Goal: Task Accomplishment & Management: Use online tool/utility

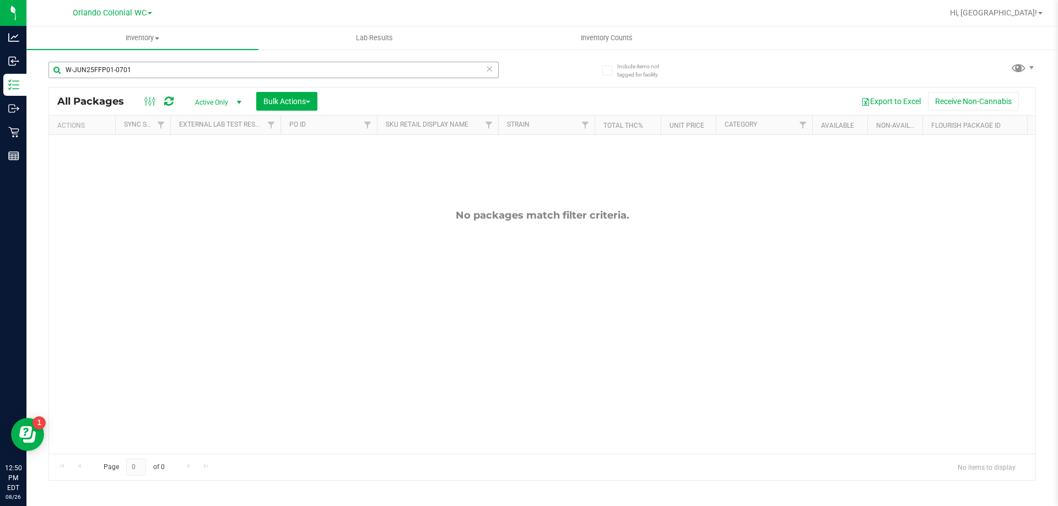
click at [172, 64] on input "W-JUN25FFP01-0701" at bounding box center [273, 70] width 450 height 17
click at [172, 65] on input "W-JUN25FFP01-0701" at bounding box center [273, 70] width 450 height 17
click at [171, 66] on input "W-JUN25FFP01-0701" at bounding box center [273, 70] width 450 height 17
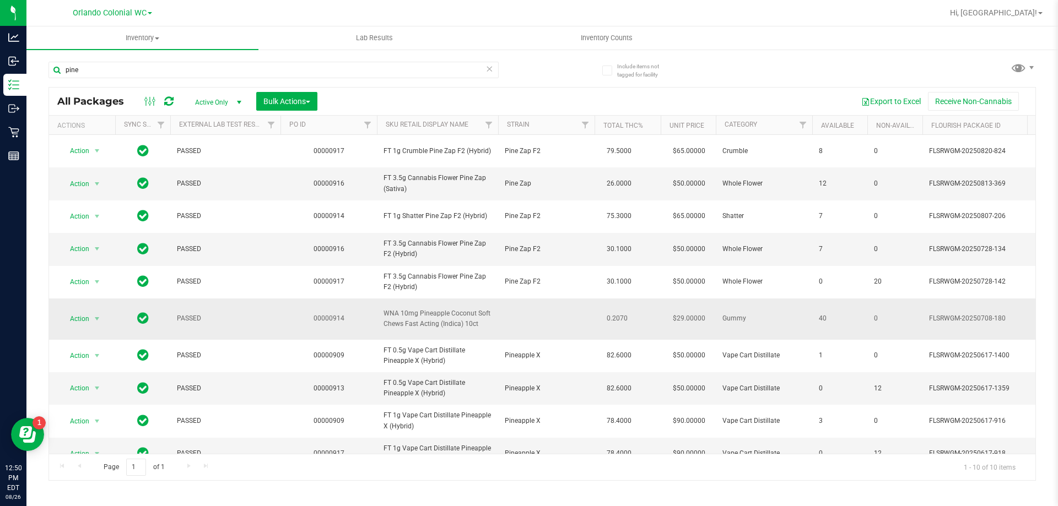
type input "pine"
click at [439, 307] on td "WNA 10mg Pineapple Coconut Soft Chews Fast Acting (Indica) 10ct" at bounding box center [437, 319] width 121 height 41
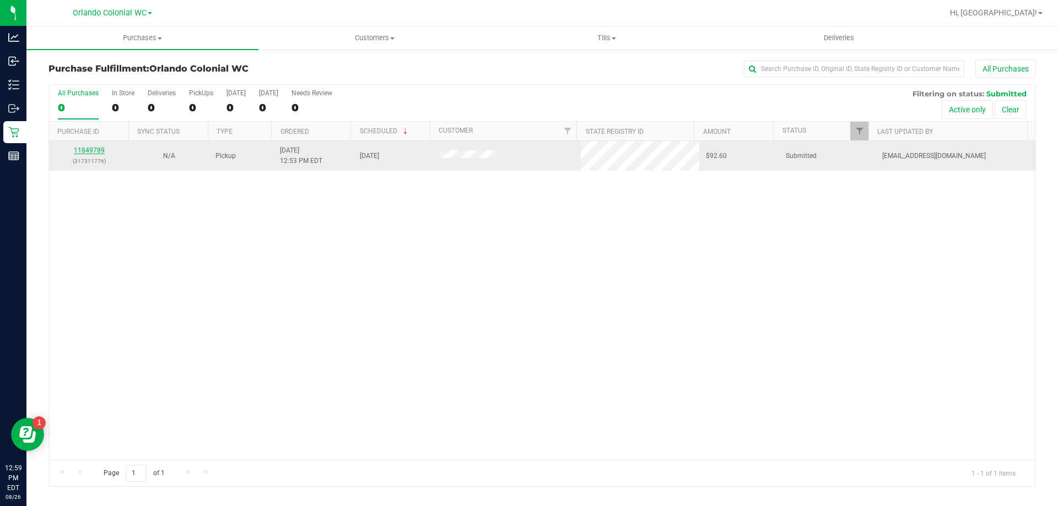
click at [96, 150] on link "11849789" at bounding box center [89, 151] width 31 height 8
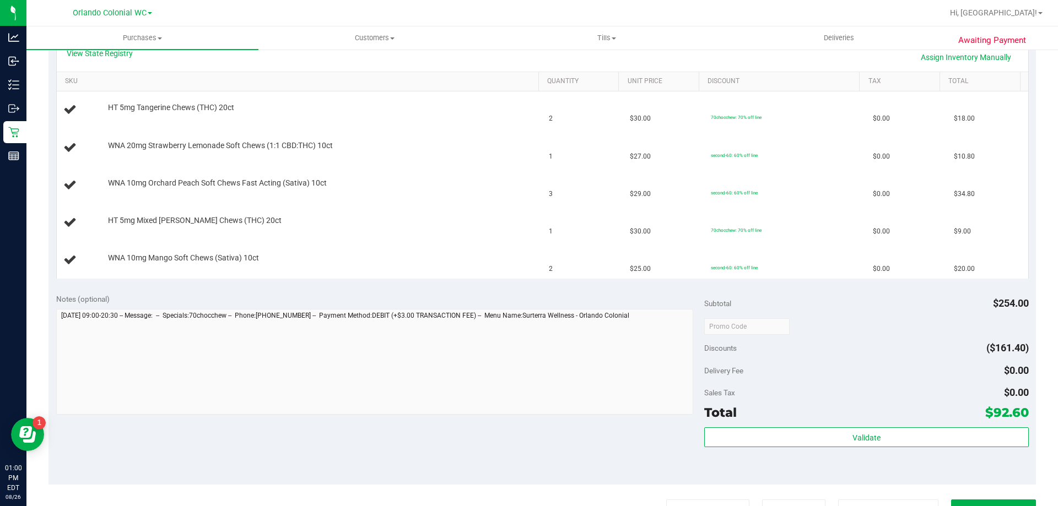
scroll to position [372, 0]
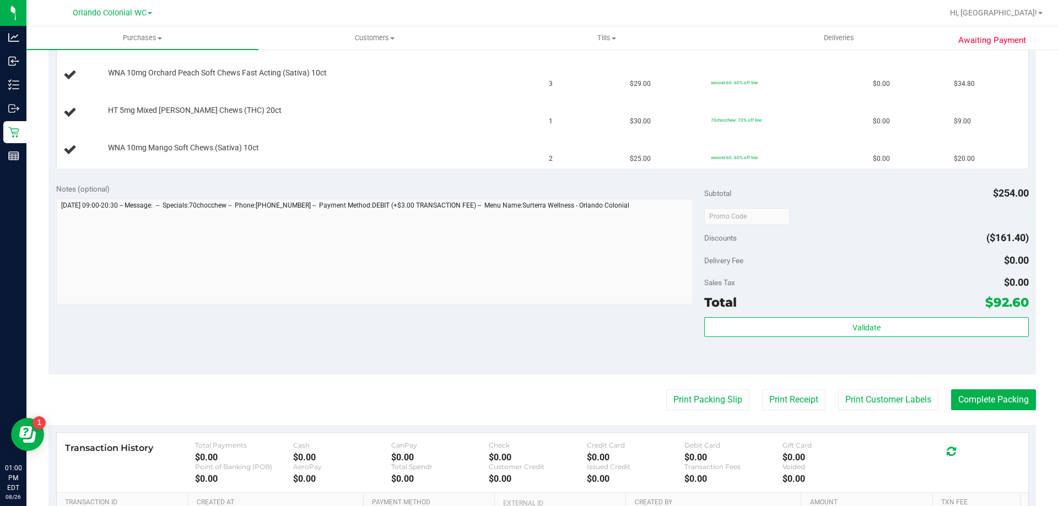
click at [724, 386] on purchase-details "Back Edit Purchase Cancel Purchase View Profile # 11849789 BioTrack ID: - Submi…" at bounding box center [541, 160] width 987 height 944
click at [704, 393] on button "Print Packing Slip" at bounding box center [707, 400] width 83 height 21
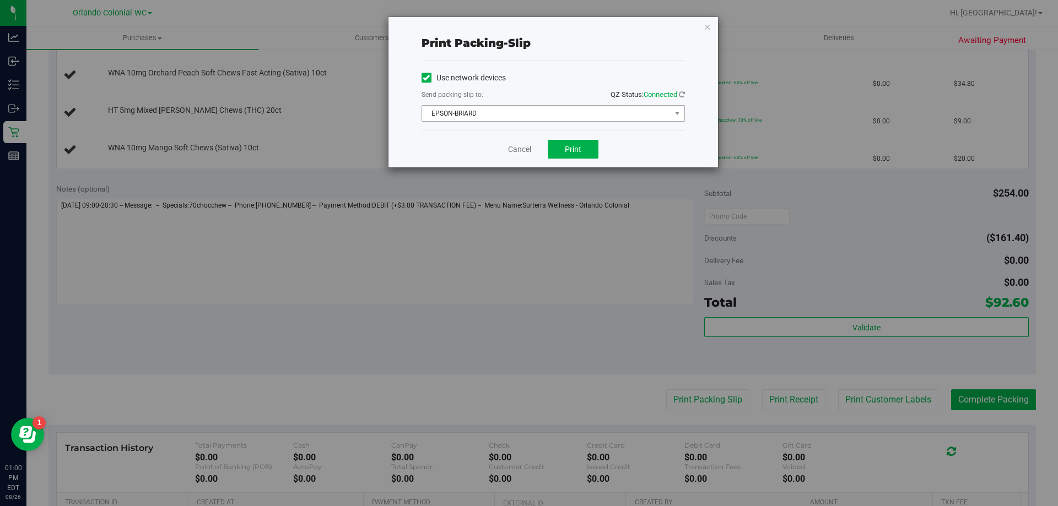
click at [566, 118] on span "EPSON-BRIARD" at bounding box center [546, 113] width 248 height 15
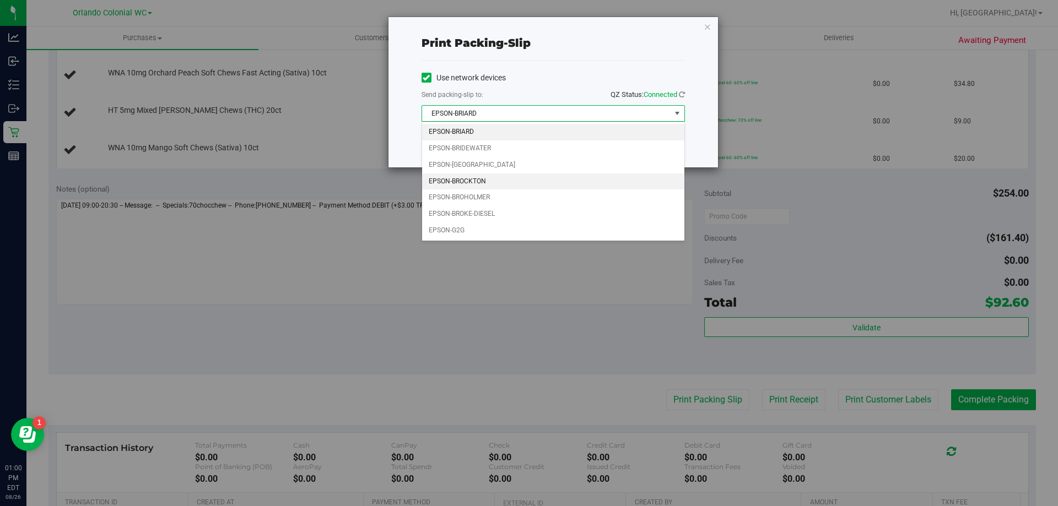
click at [483, 180] on li "EPSON-BROCKTON" at bounding box center [553, 182] width 262 height 17
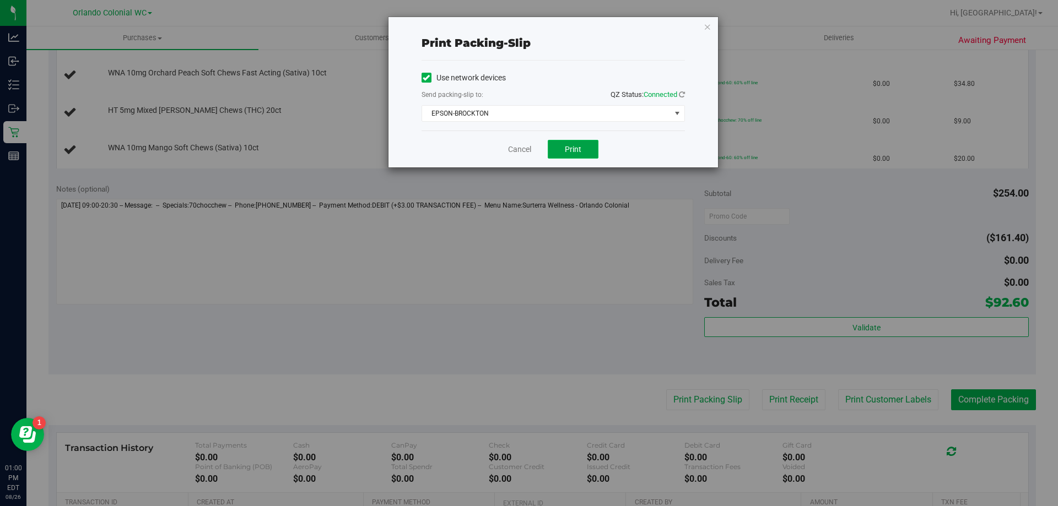
click at [594, 150] on button "Print" at bounding box center [573, 149] width 51 height 19
click at [511, 154] on link "Cancel" at bounding box center [519, 150] width 23 height 12
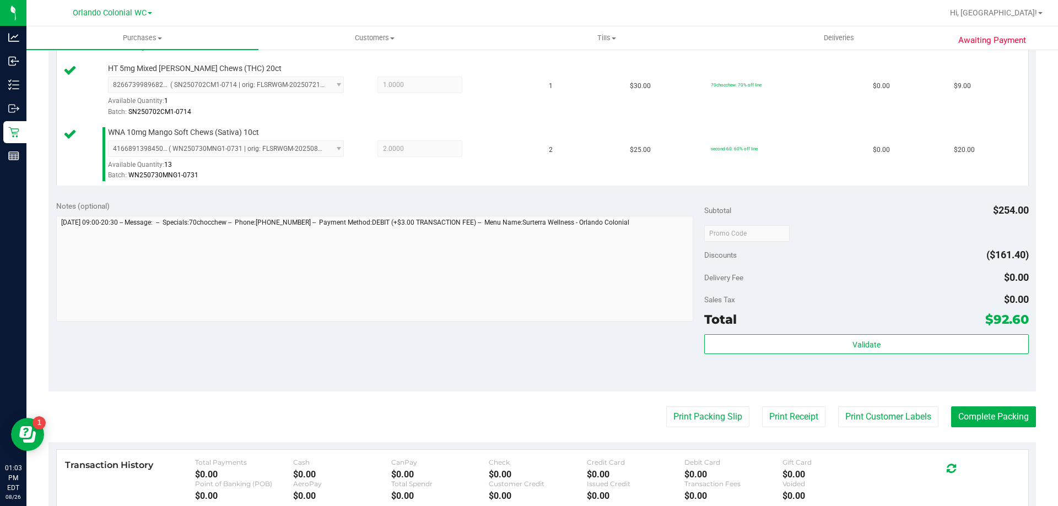
scroll to position [487, 0]
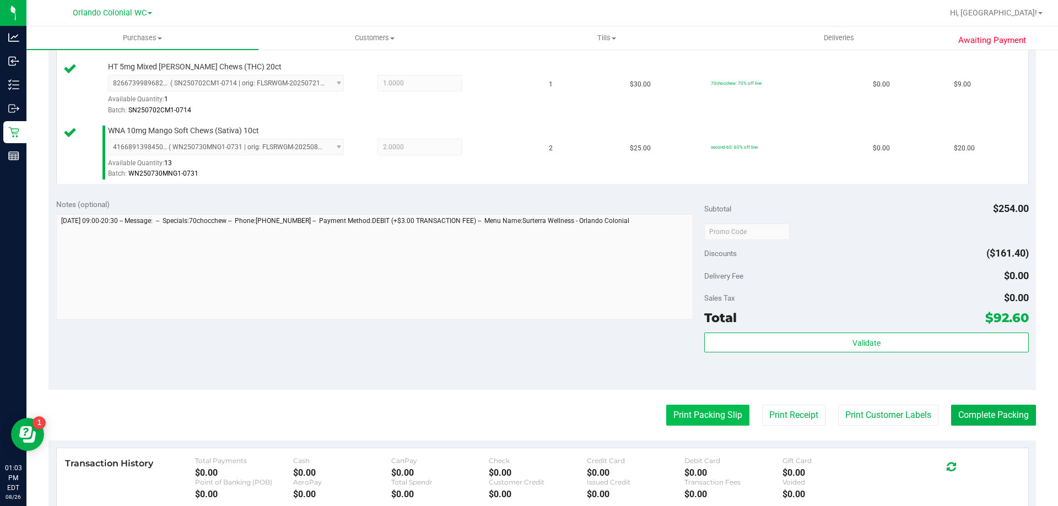
click at [698, 424] on button "Print Packing Slip" at bounding box center [707, 415] width 83 height 21
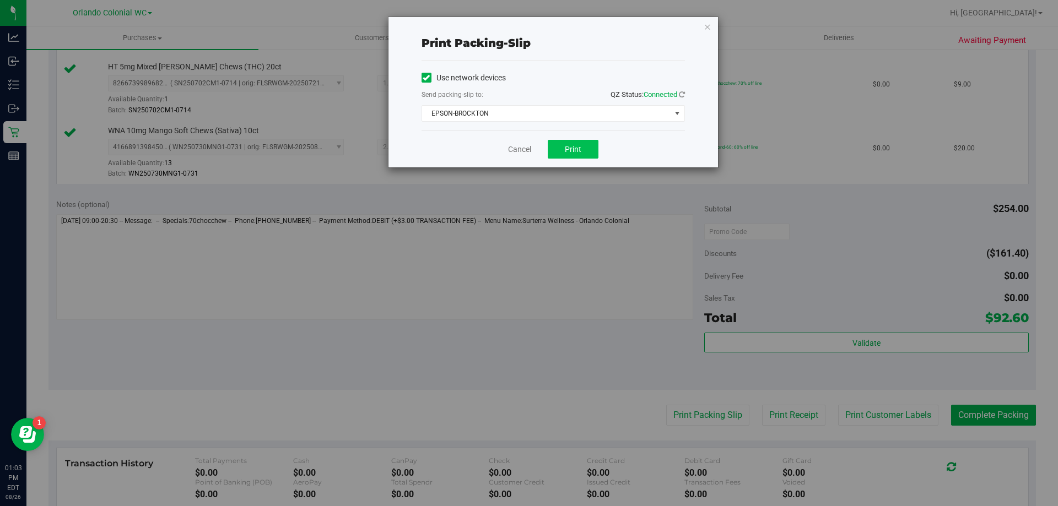
click at [580, 144] on button "Print" at bounding box center [573, 149] width 51 height 19
click at [516, 146] on link "Cancel" at bounding box center [519, 150] width 23 height 12
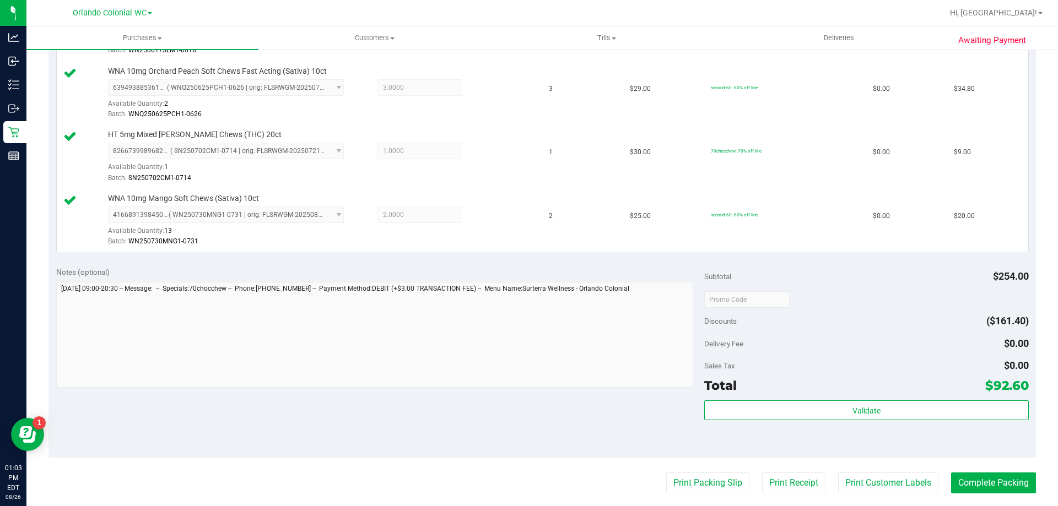
scroll to position [423, 0]
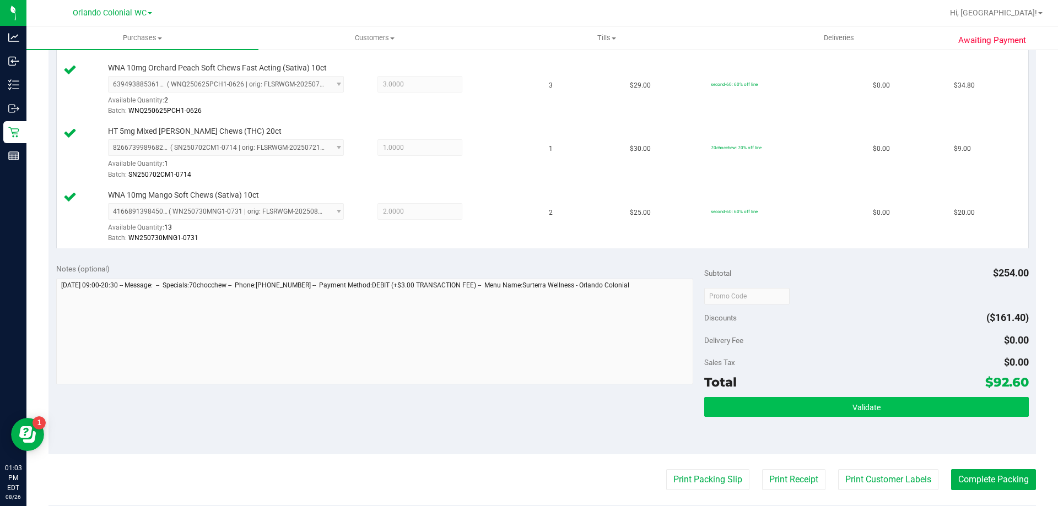
click at [753, 399] on button "Validate" at bounding box center [866, 407] width 324 height 20
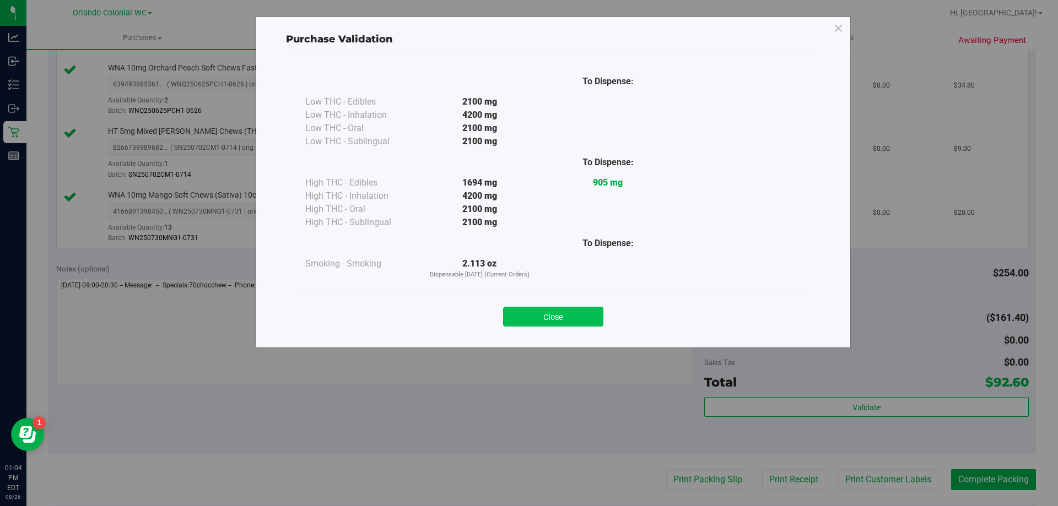
click at [550, 317] on button "Close" at bounding box center [553, 317] width 100 height 20
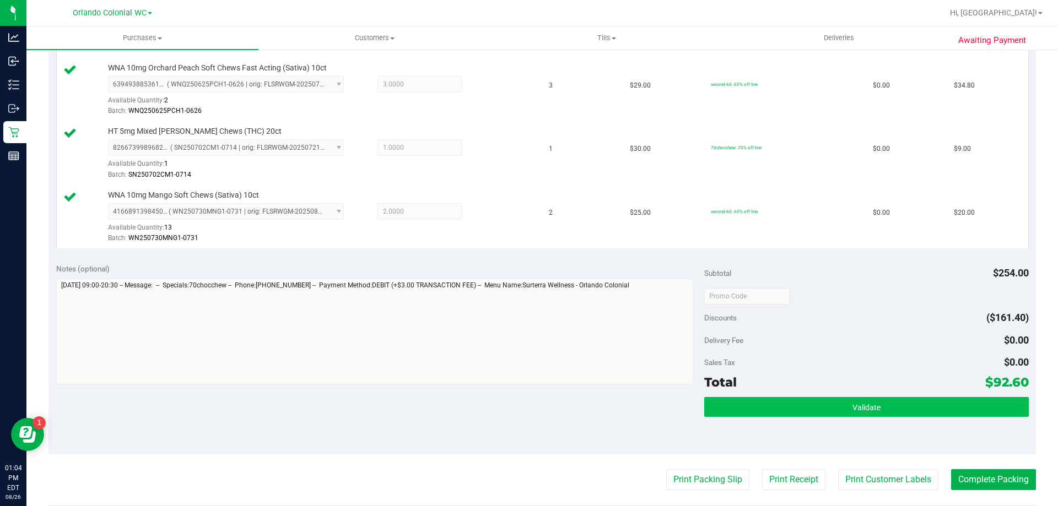
click at [817, 414] on button "Validate" at bounding box center [866, 407] width 324 height 20
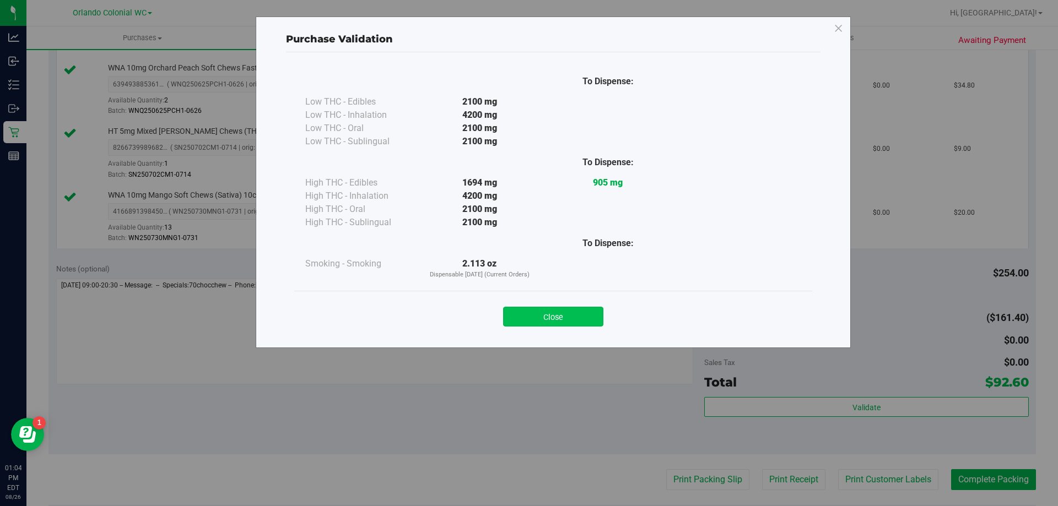
click at [553, 317] on button "Close" at bounding box center [553, 317] width 100 height 20
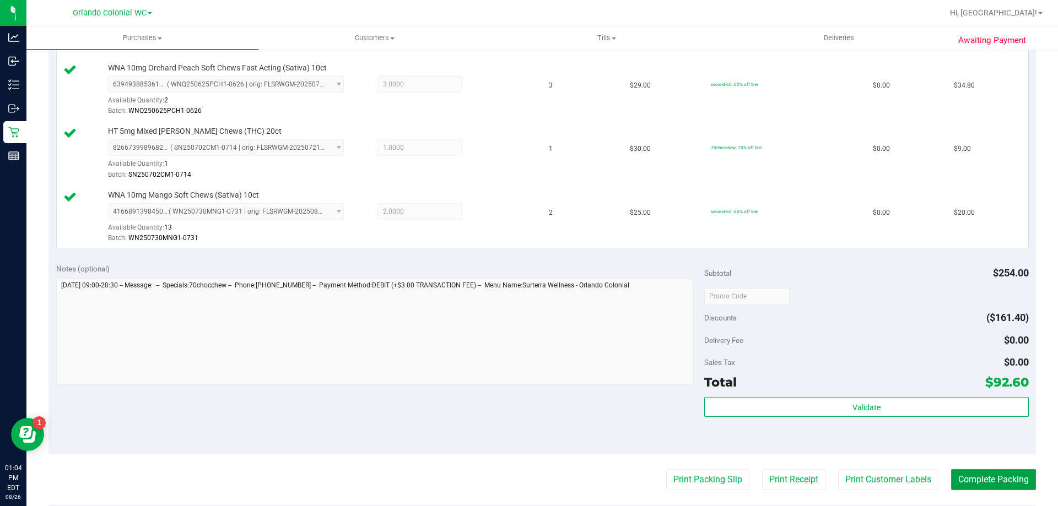
click at [969, 478] on button "Complete Packing" at bounding box center [993, 479] width 85 height 21
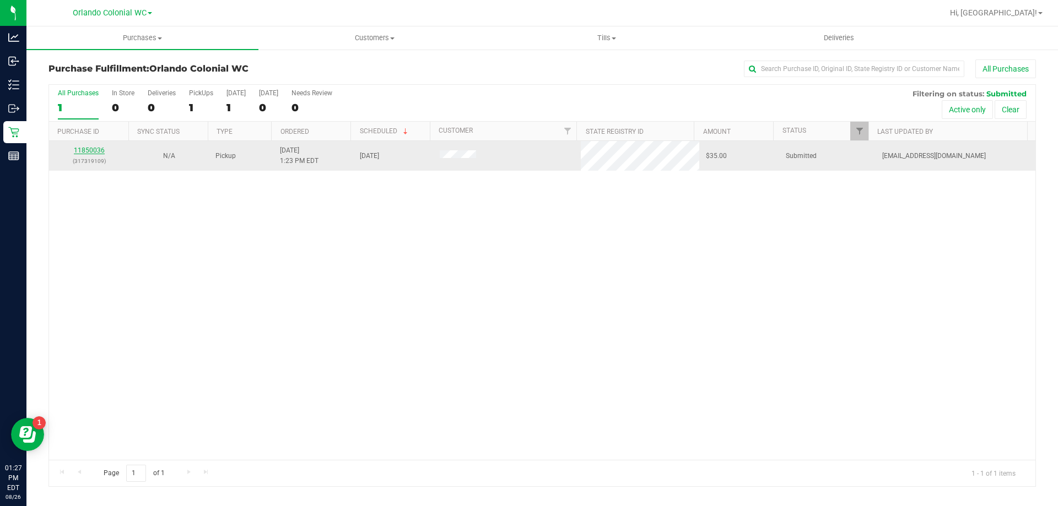
click at [99, 147] on link "11850036" at bounding box center [89, 151] width 31 height 8
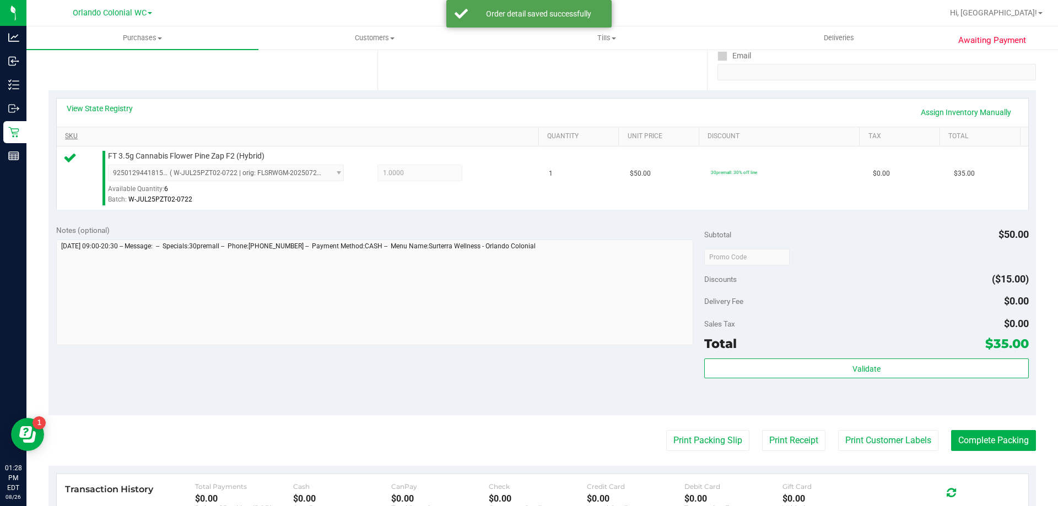
scroll to position [228, 0]
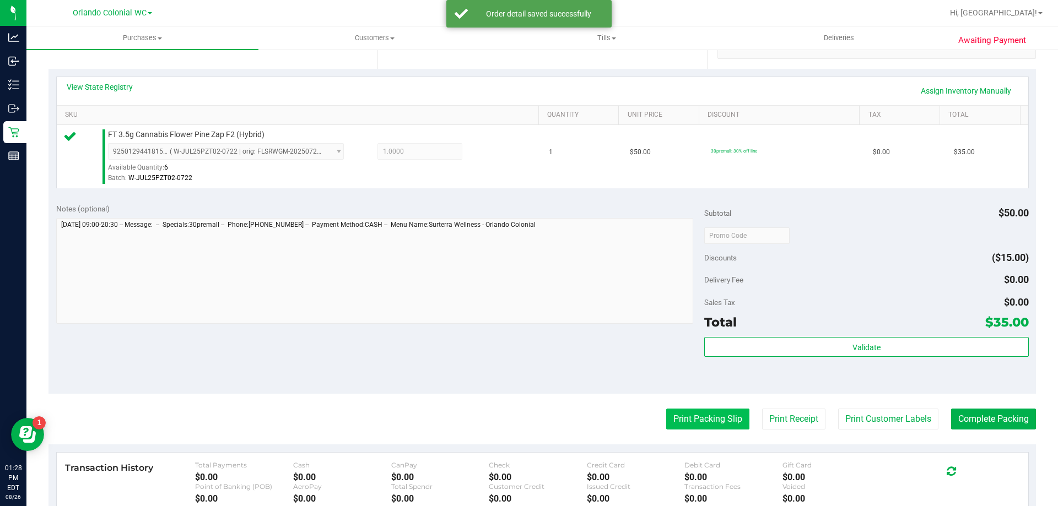
click at [690, 415] on button "Print Packing Slip" at bounding box center [707, 419] width 83 height 21
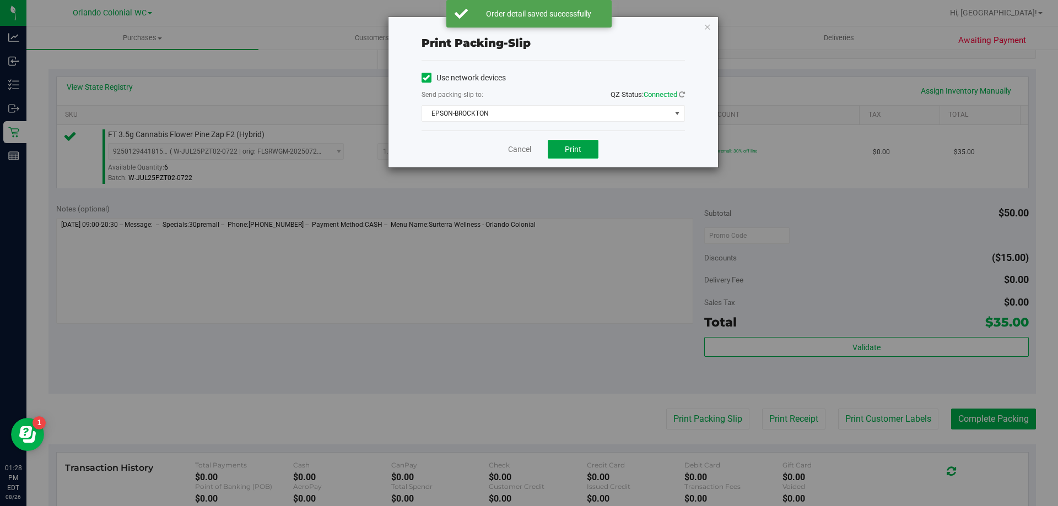
click at [566, 149] on span "Print" at bounding box center [573, 149] width 17 height 9
click at [524, 150] on link "Cancel" at bounding box center [519, 150] width 23 height 12
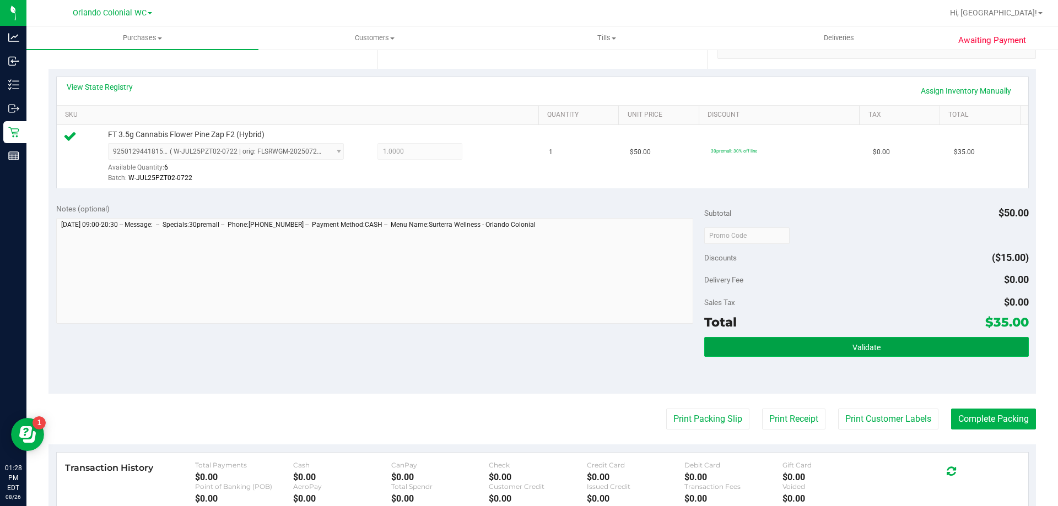
click at [872, 340] on button "Validate" at bounding box center [866, 347] width 324 height 20
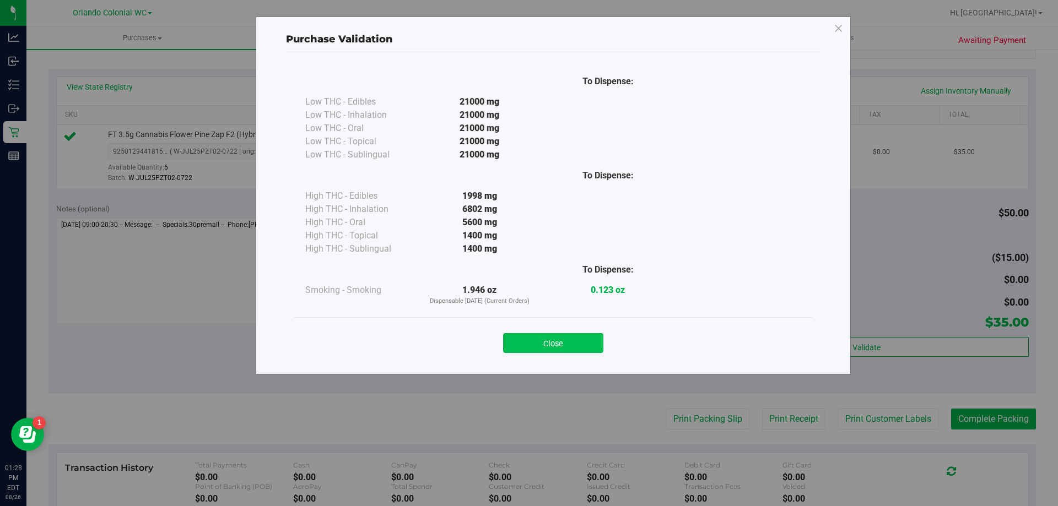
click at [550, 346] on button "Close" at bounding box center [553, 343] width 100 height 20
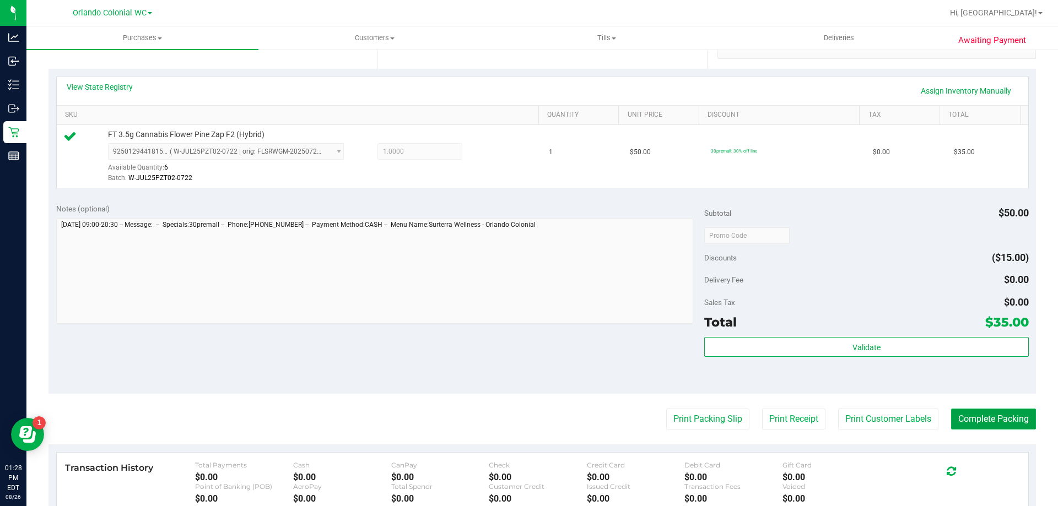
click at [965, 416] on button "Complete Packing" at bounding box center [993, 419] width 85 height 21
